Goal: Transaction & Acquisition: Subscribe to service/newsletter

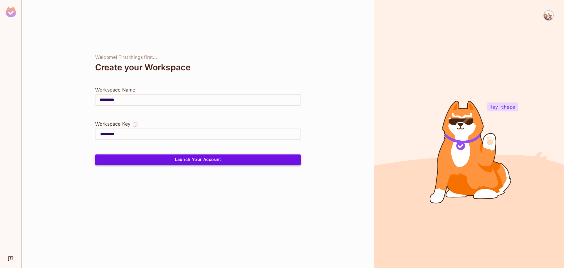
click at [152, 163] on button "Launch Your Account" at bounding box center [198, 159] width 206 height 11
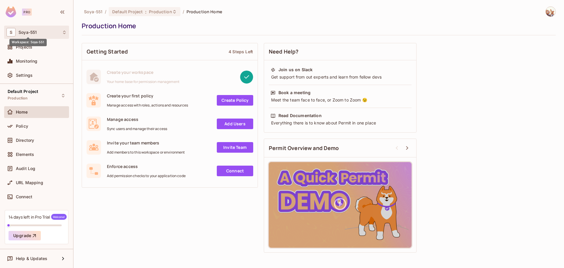
click at [31, 30] on span "Soya-551" at bounding box center [28, 32] width 18 height 5
click at [45, 32] on div at bounding box center [282, 134] width 564 height 268
